Goal: Use online tool/utility: Utilize a website feature to perform a specific function

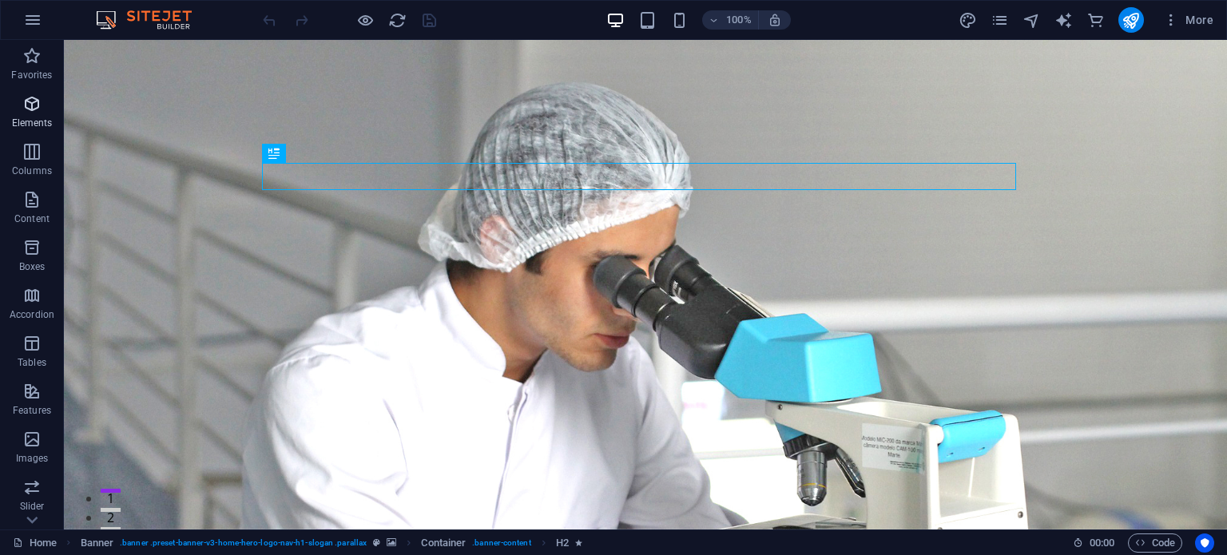
click at [23, 113] on icon "button" at bounding box center [31, 103] width 19 height 19
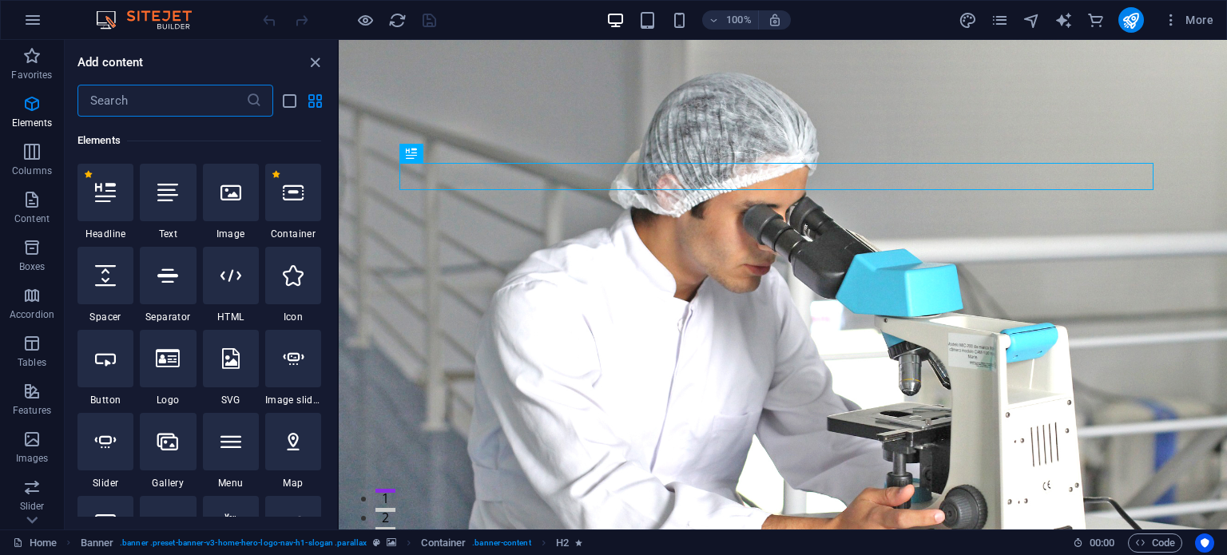
scroll to position [169, 0]
click at [307, 185] on div at bounding box center [293, 192] width 56 height 58
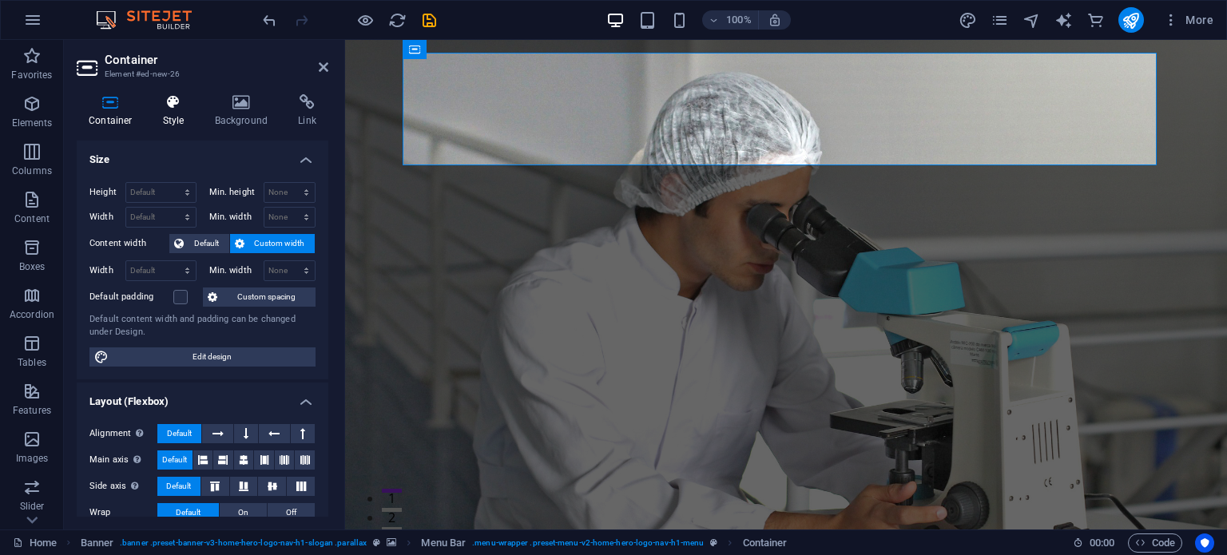
drag, startPoint x: 169, startPoint y: 85, endPoint x: 172, endPoint y: 95, distance: 9.9
click at [171, 88] on div "Container Style Background Link Size Height Default px rem % vh vw Min. height …" at bounding box center [202, 305] width 277 height 448
click at [173, 101] on icon at bounding box center [174, 102] width 46 height 16
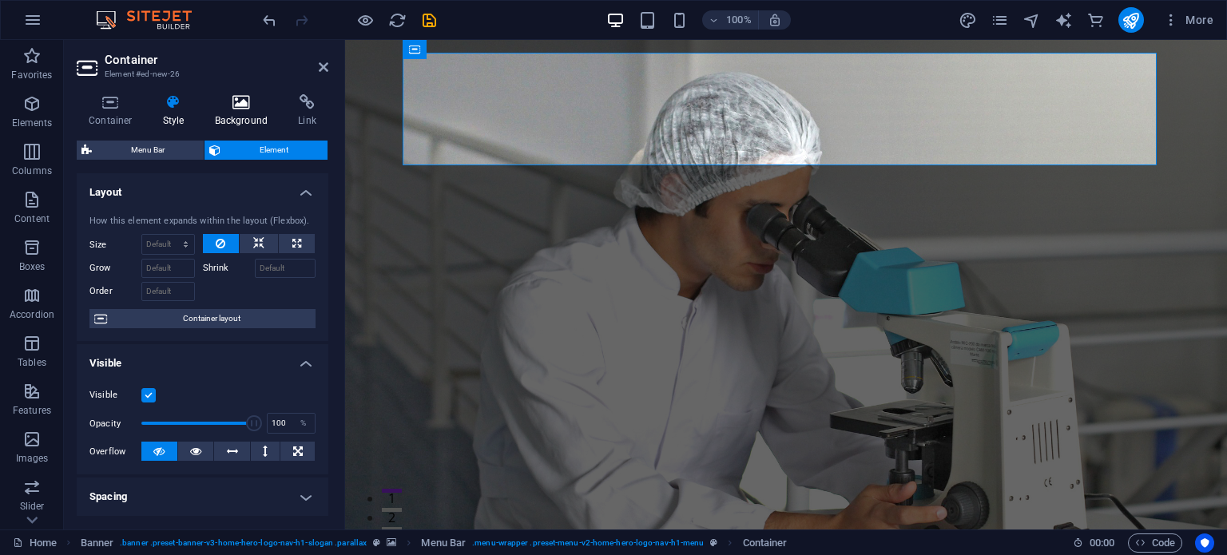
click at [239, 109] on icon at bounding box center [241, 102] width 77 height 16
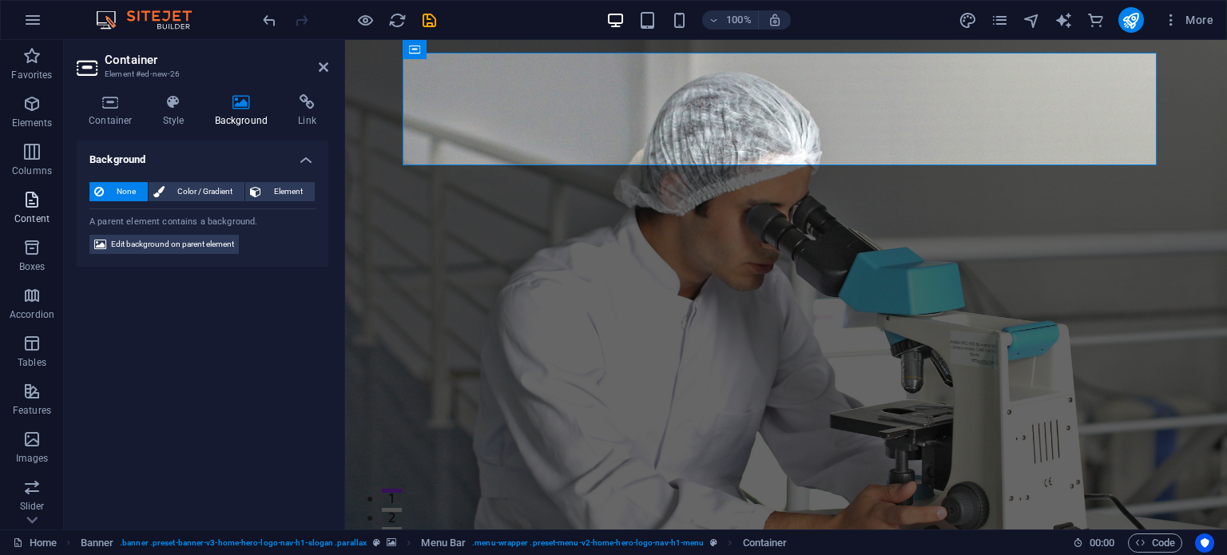
click at [22, 197] on icon "button" at bounding box center [31, 199] width 19 height 19
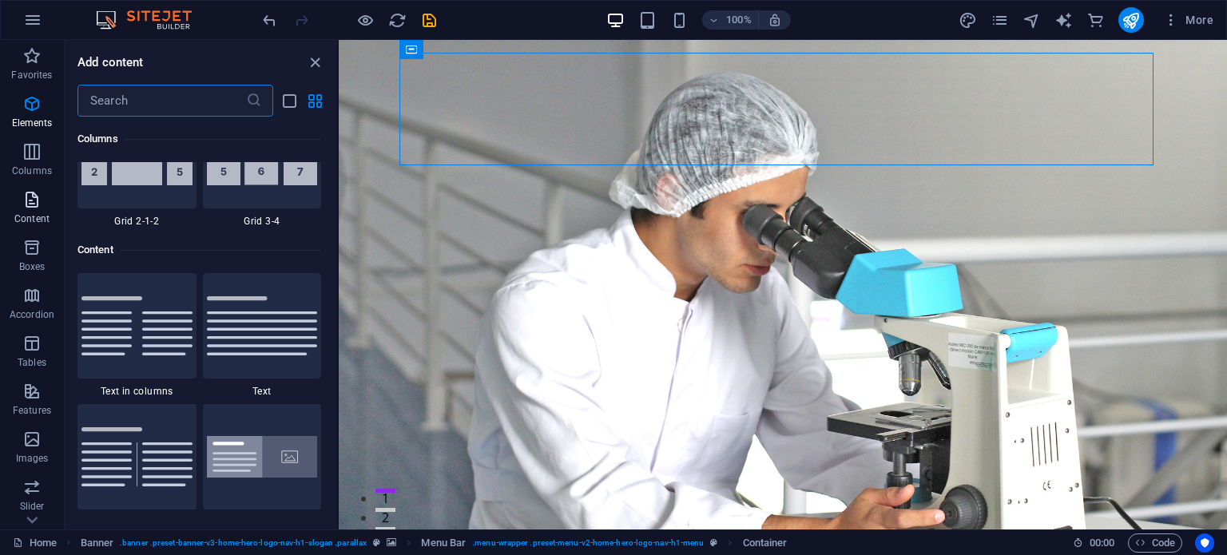
scroll to position [2795, 0]
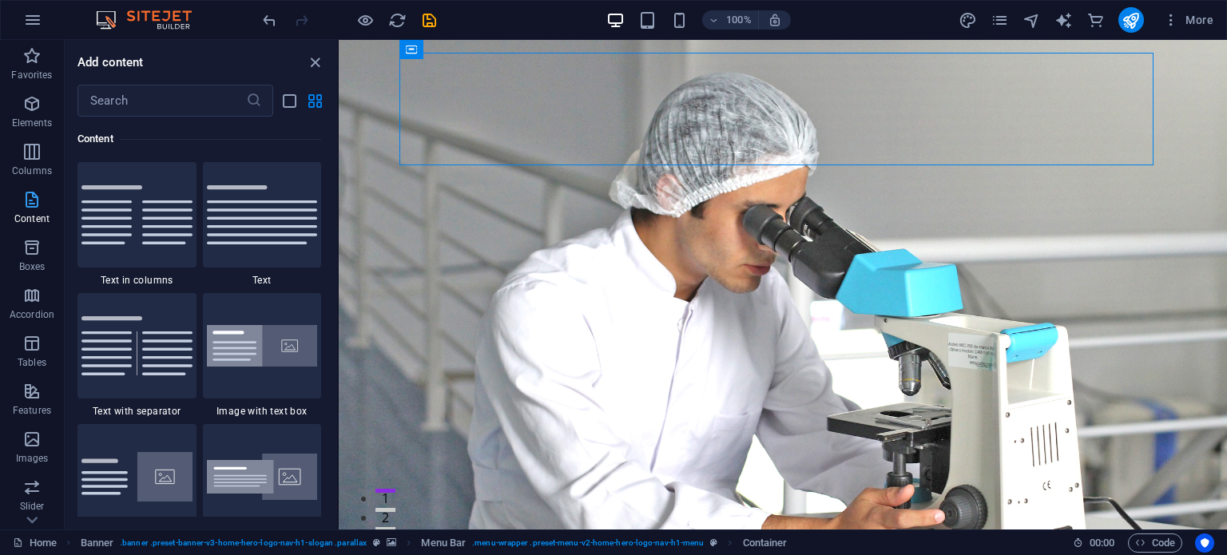
click at [23, 197] on icon "button" at bounding box center [31, 199] width 19 height 19
